Goal: Communication & Community: Answer question/provide support

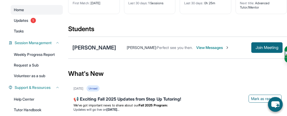
scroll to position [51, 0]
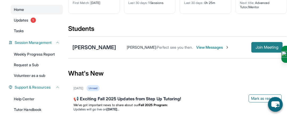
click at [269, 48] on span "Join Meeting" at bounding box center [267, 47] width 23 height 3
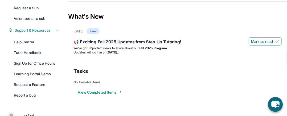
scroll to position [107, 0]
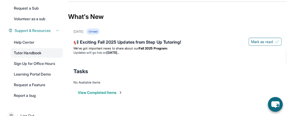
click at [30, 51] on link "Tutor Handbook" at bounding box center [37, 53] width 52 height 10
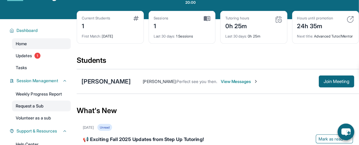
scroll to position [22, 0]
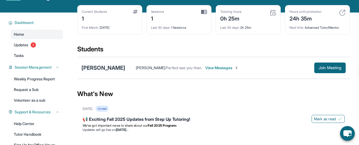
click at [118, 71] on div "[PERSON_NAME]" at bounding box center [104, 67] width 44 height 7
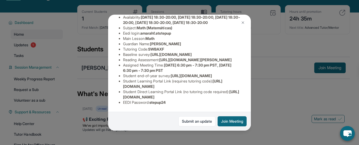
scroll to position [86, 0]
drag, startPoint x: 151, startPoint y: 38, endPoint x: 167, endPoint y: 40, distance: 15.6
click at [164, 47] on span "SWBAXF" at bounding box center [156, 49] width 16 height 5
copy span "SWBAXF"
click at [275, 110] on div "[PERSON_NAME] Guardian: [PERSON_NAME] Student Information [URL][DOMAIN_NAME] Pr…" at bounding box center [179, 72] width 359 height 145
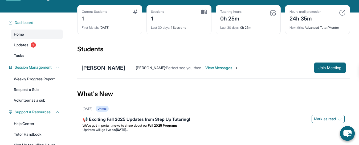
click at [211, 71] on span "View Messages" at bounding box center [222, 67] width 33 height 5
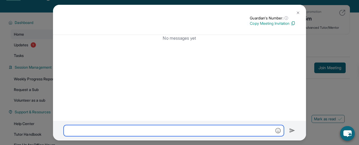
click at [131, 116] on input "text" at bounding box center [174, 130] width 221 height 11
paste input "******"
type input "******"
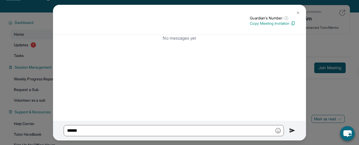
click at [287, 116] on img at bounding box center [293, 131] width 6 height 6
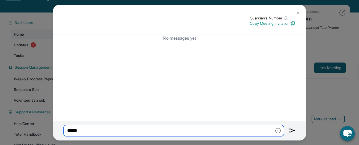
click at [163, 116] on input "******" at bounding box center [174, 130] width 221 height 11
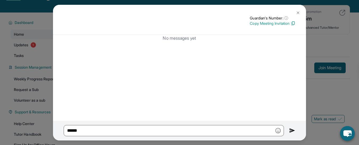
click at [287, 13] on img at bounding box center [298, 13] width 4 height 4
